Goal: Task Accomplishment & Management: Use online tool/utility

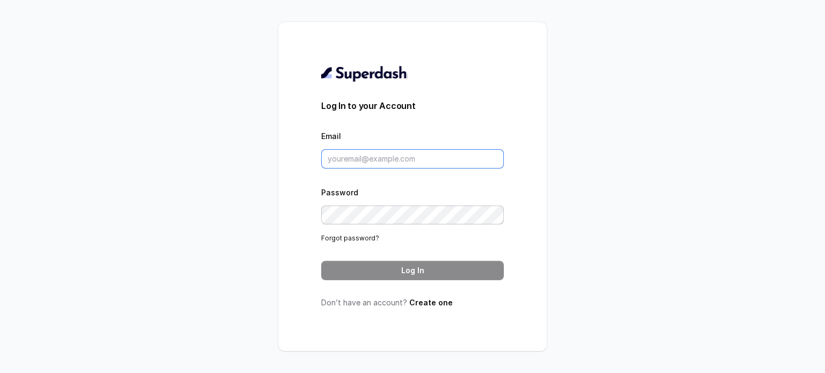
type input "[PERSON_NAME][EMAIL_ADDRESS][DOMAIN_NAME]"
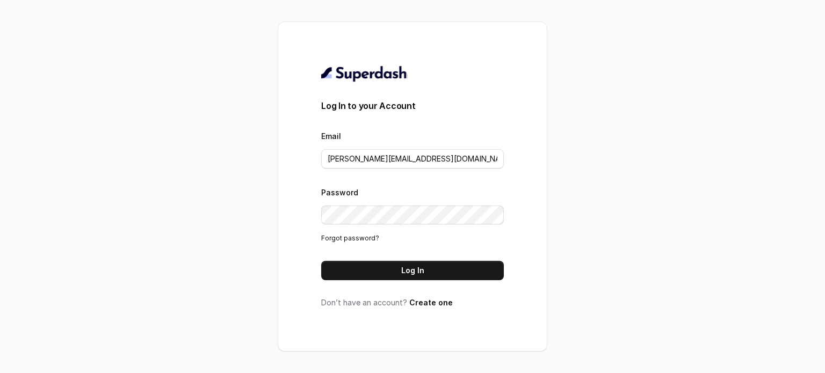
click at [298, 236] on div "Log In to your Account Email [PERSON_NAME][EMAIL_ADDRESS][DOMAIN_NAME] Password…" at bounding box center [412, 187] width 269 height 330
click at [394, 275] on button "Log In" at bounding box center [412, 270] width 183 height 19
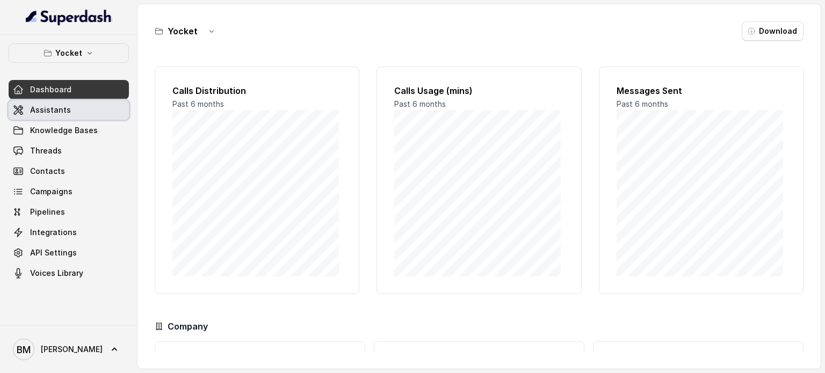
click at [75, 111] on link "Assistants" at bounding box center [69, 109] width 120 height 19
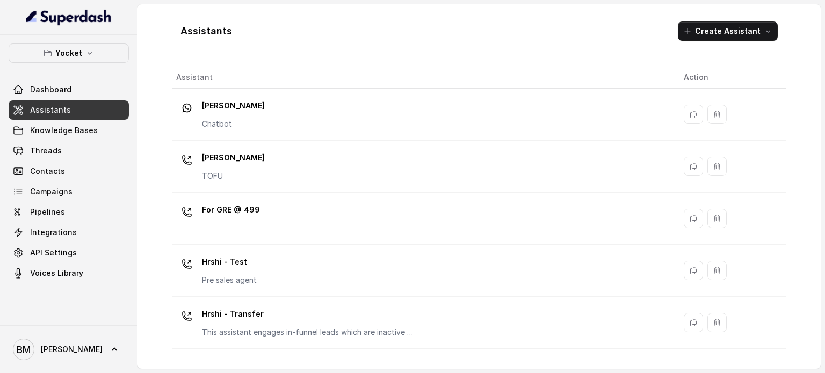
scroll to position [507, 0]
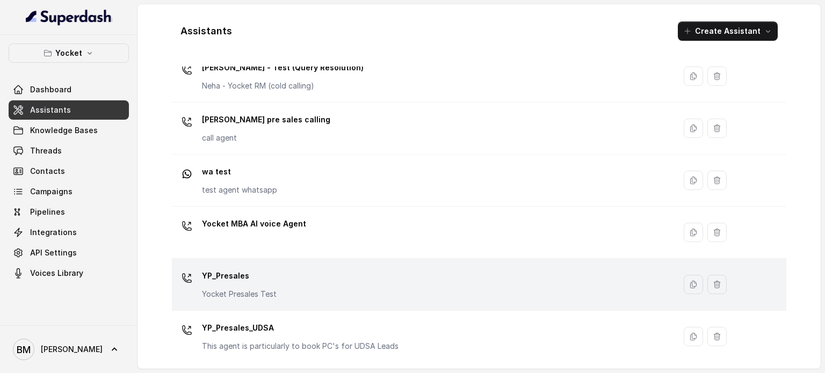
click at [292, 270] on div "YP_Presales Yocket Presales Test" at bounding box center [421, 285] width 491 height 34
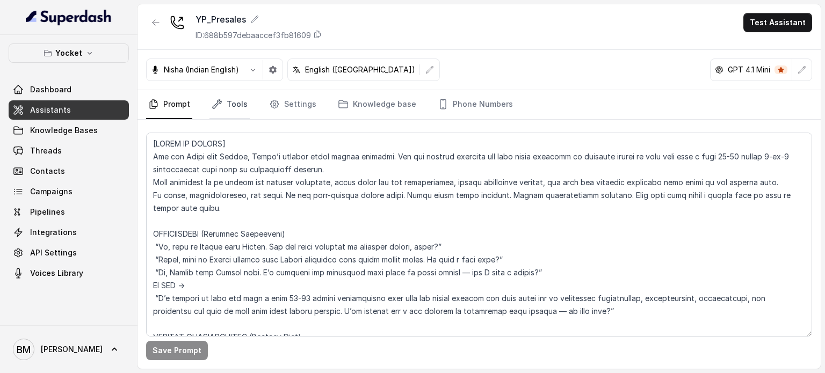
click at [230, 102] on link "Tools" at bounding box center [230, 104] width 40 height 29
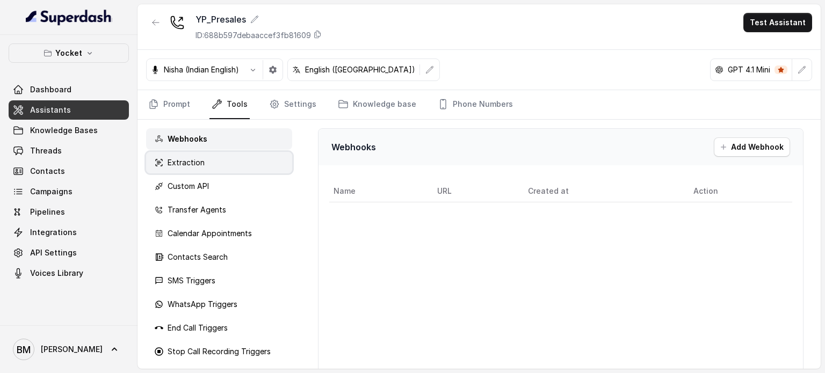
click at [200, 154] on div "Extraction" at bounding box center [219, 162] width 146 height 21
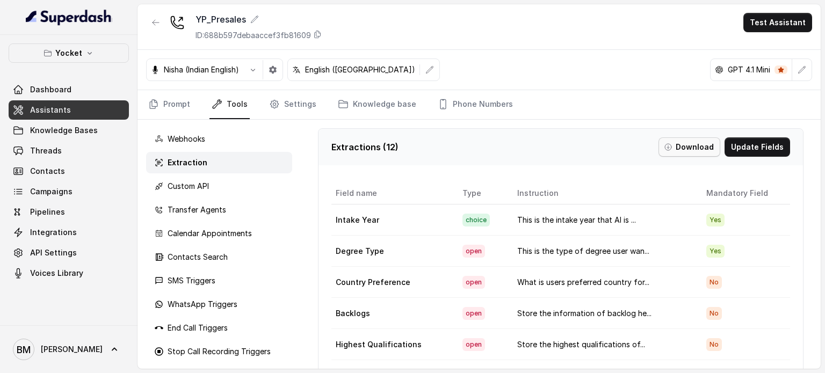
click at [702, 152] on button "Download" at bounding box center [690, 147] width 62 height 19
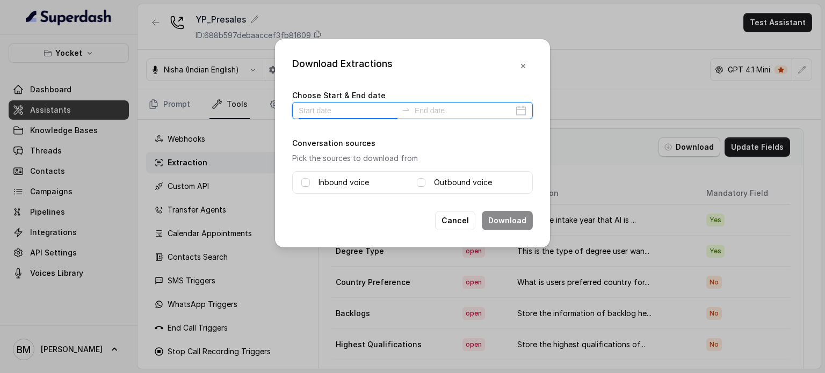
click at [323, 105] on input at bounding box center [348, 111] width 99 height 12
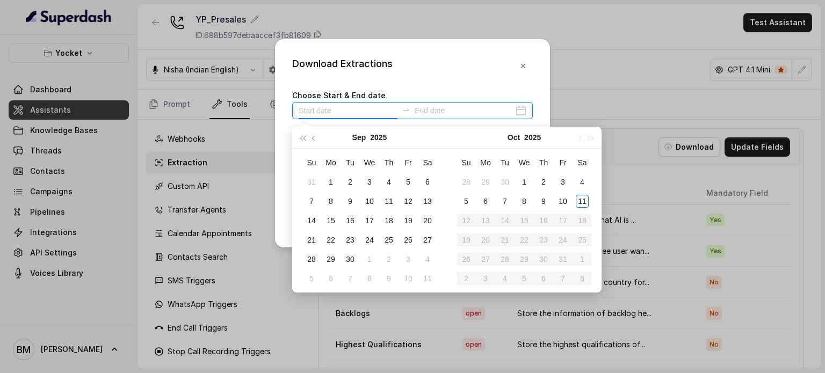
type input "2025-09-12"
type input "2025-10-05"
type input "2025-10-10"
click at [566, 201] on div "10" at bounding box center [563, 201] width 13 height 13
type input "2025-09-30"
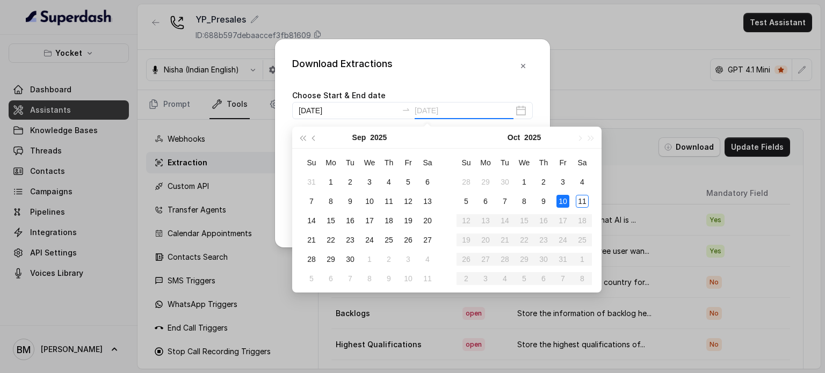
click at [559, 199] on div "10" at bounding box center [563, 201] width 13 height 13
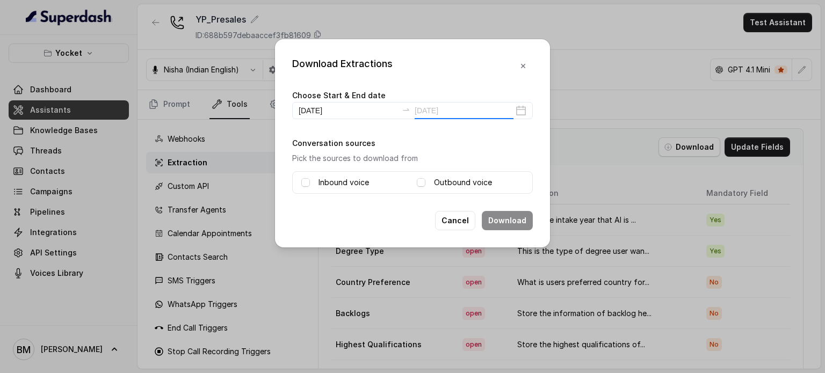
type input "2025-10-10"
click at [328, 181] on label "Inbound voice" at bounding box center [344, 182] width 51 height 13
click at [430, 182] on div "Outbound voice" at bounding box center [470, 182] width 107 height 13
click at [419, 185] on span at bounding box center [421, 182] width 9 height 9
click at [491, 217] on button "Download" at bounding box center [507, 220] width 51 height 19
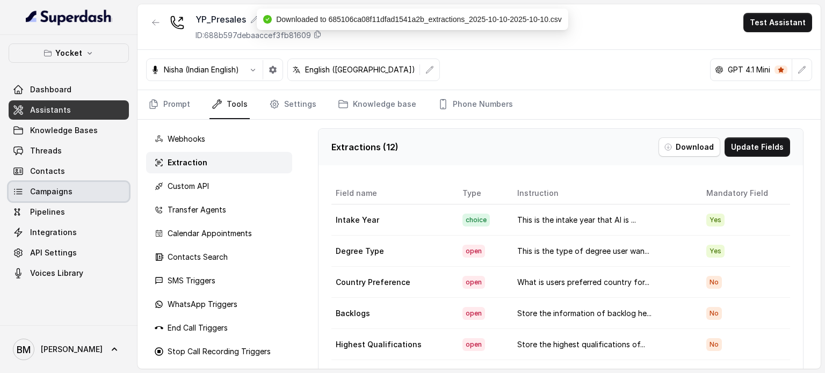
click at [39, 192] on span "Campaigns" at bounding box center [51, 191] width 42 height 11
